Goal: Find specific page/section: Find specific page/section

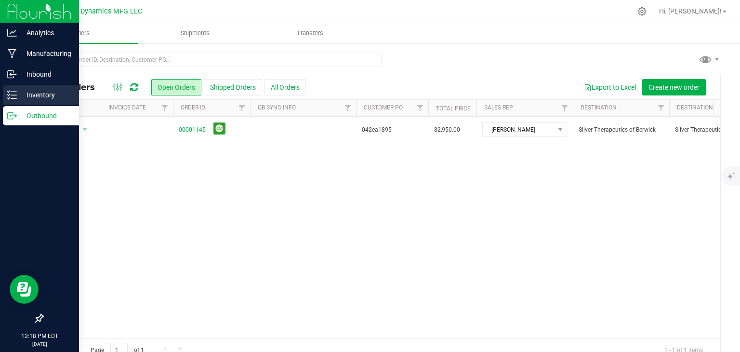
click at [13, 92] on icon at bounding box center [12, 95] width 10 height 10
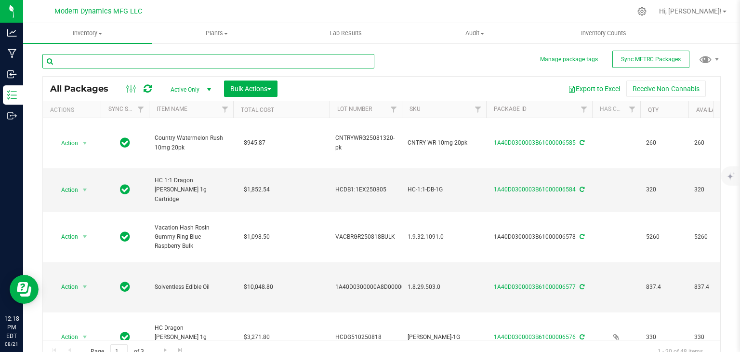
click at [150, 58] on input "text" at bounding box center [208, 61] width 332 height 14
type input "country"
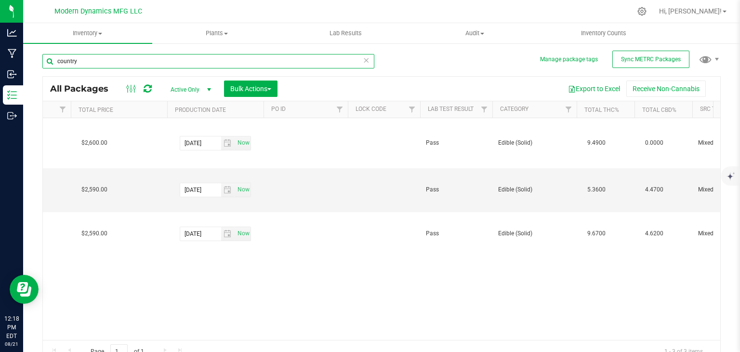
scroll to position [0, 1356]
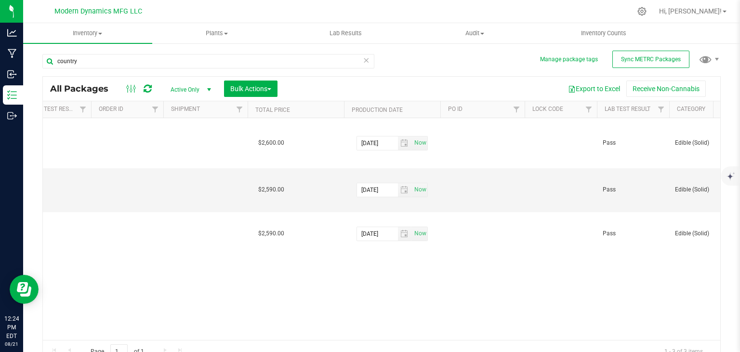
click at [363, 62] on icon at bounding box center [366, 60] width 7 height 12
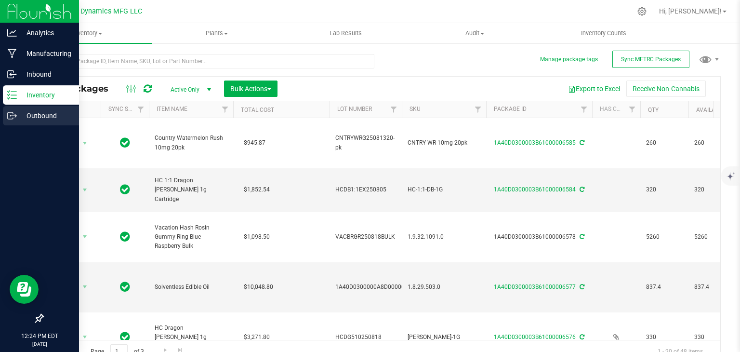
click at [4, 120] on div "Outbound" at bounding box center [41, 115] width 76 height 19
